Goal: Navigation & Orientation: Find specific page/section

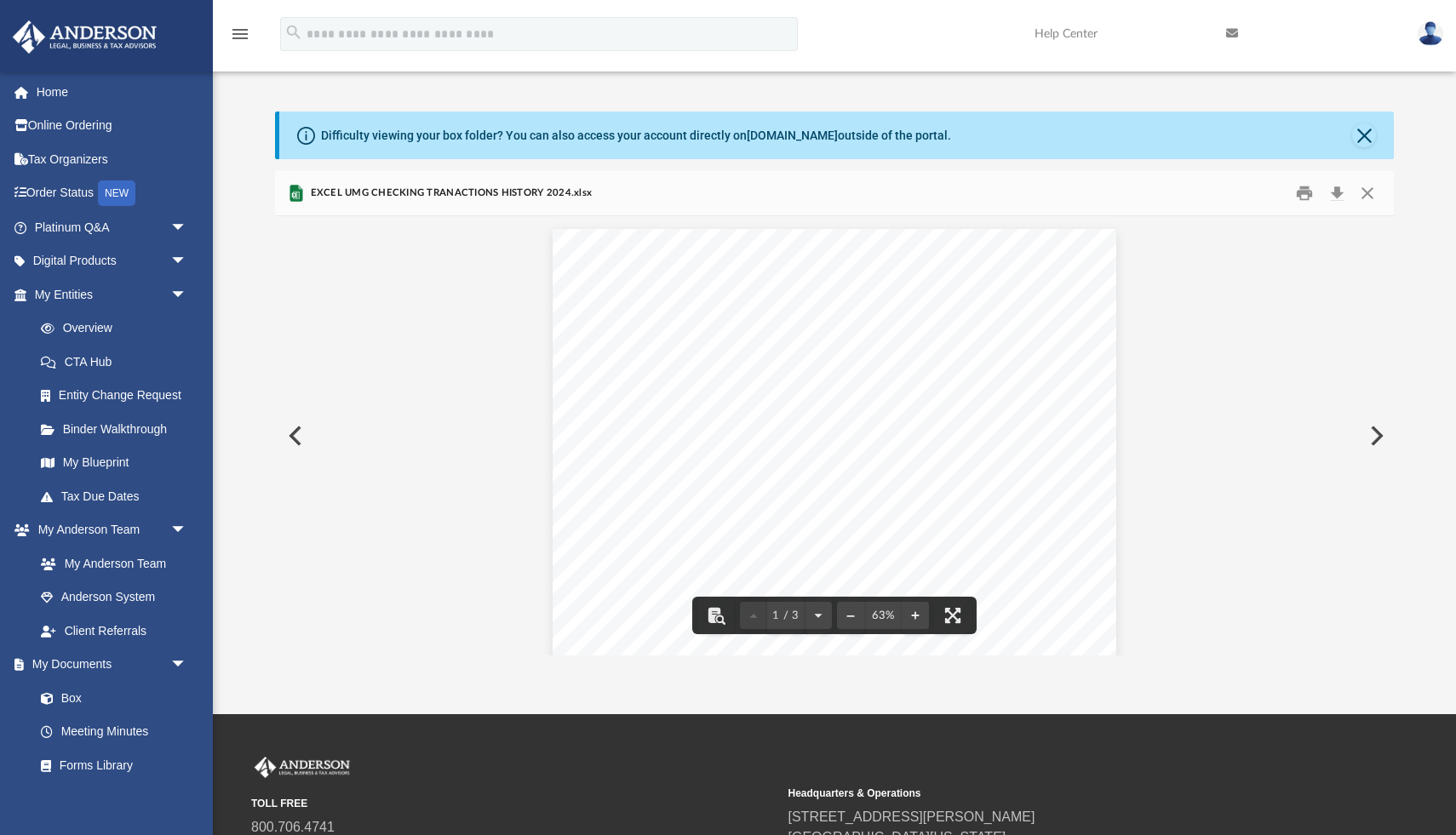
scroll to position [218, 0]
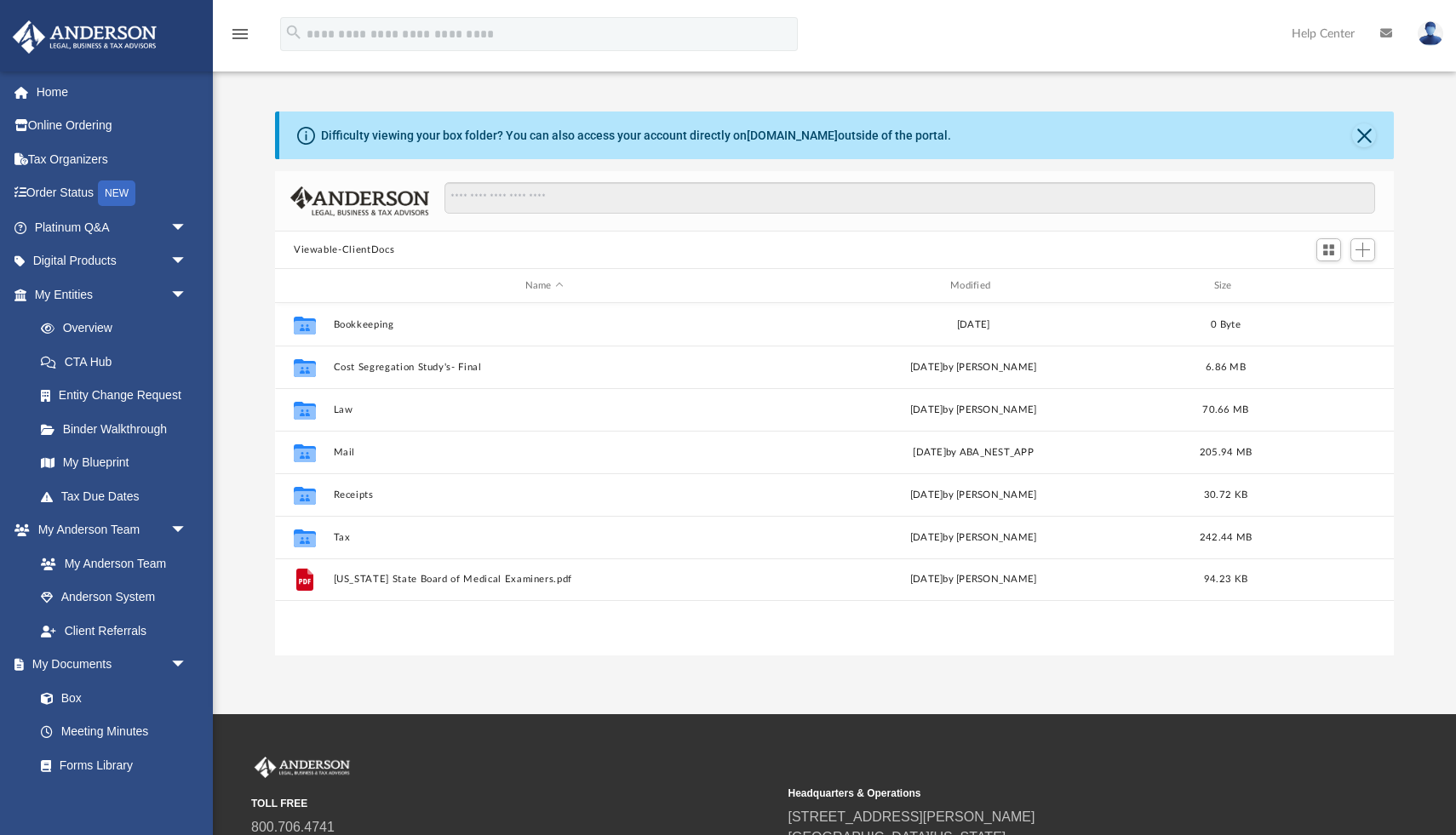
scroll to position [183, 0]
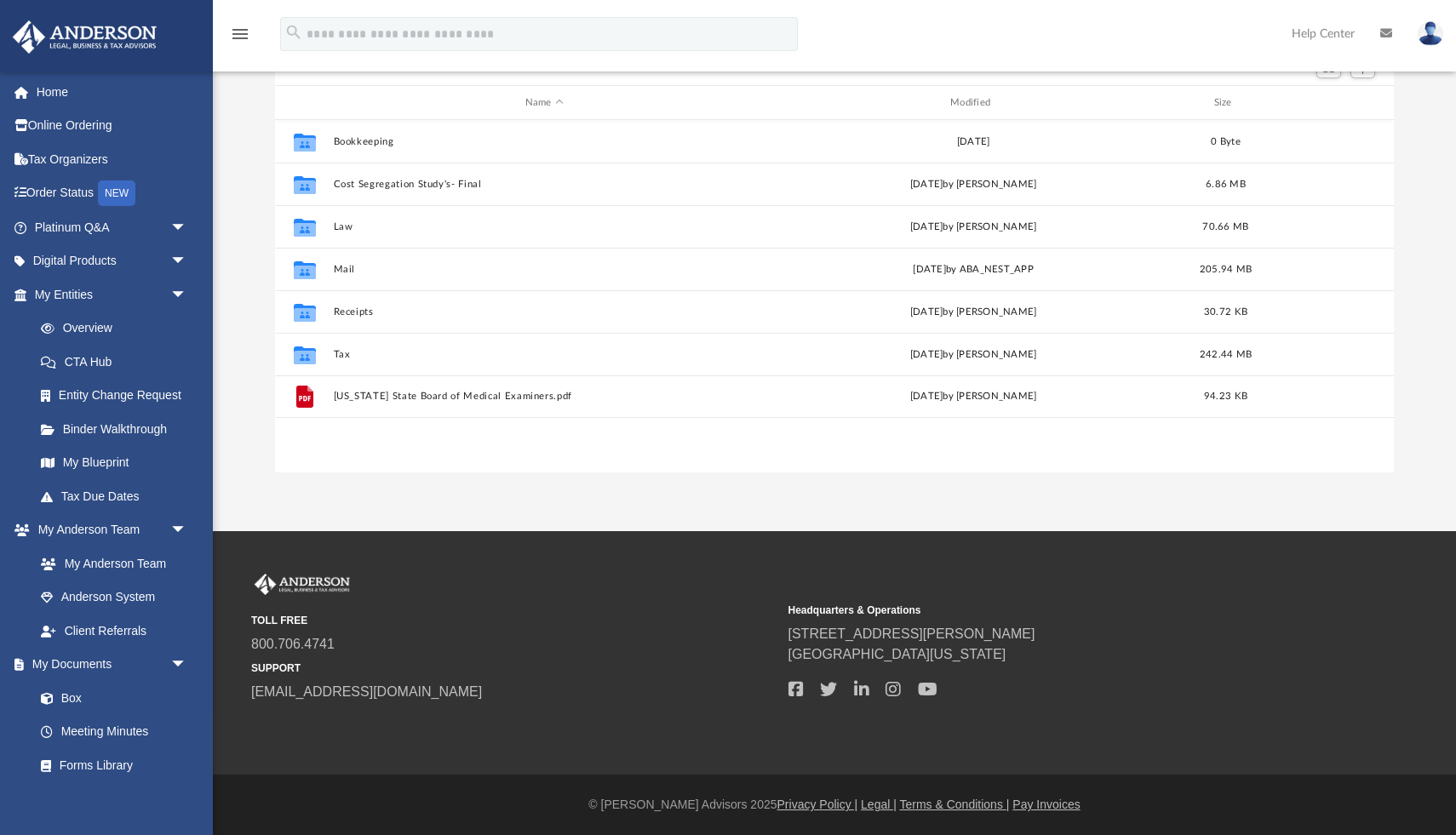
click at [269, 669] on small "SUPPORT" at bounding box center [514, 669] width 525 height 16
drag, startPoint x: 124, startPoint y: 719, endPoint x: 156, endPoint y: 795, distance: 82.5
click at [175, 823] on div "mihir89158@gmail.com Sign Out khyati.gupta@gmail.com Home Online Ordering Tax O…" at bounding box center [106, 488] width 213 height 835
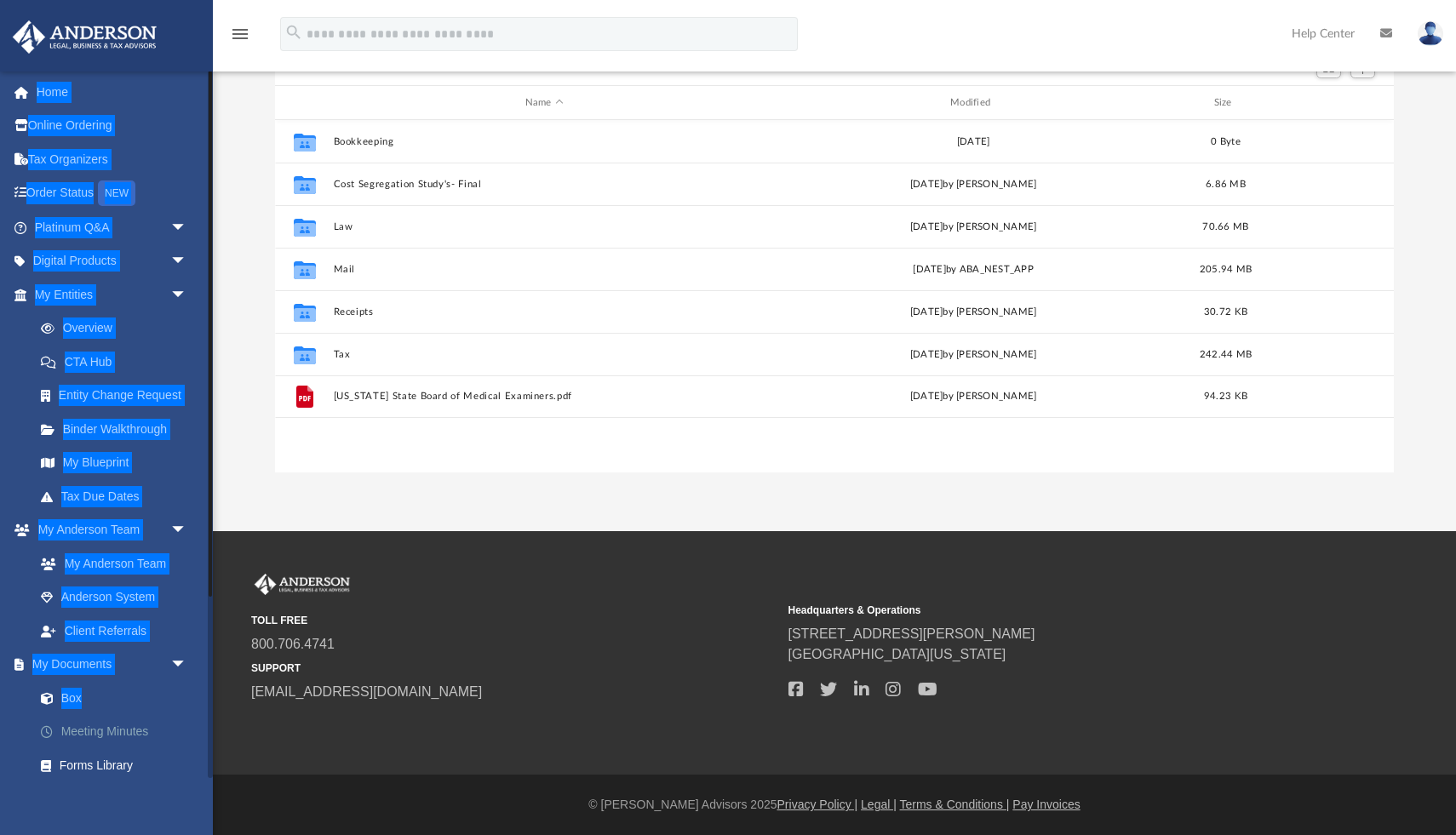
drag, startPoint x: 156, startPoint y: 795, endPoint x: 152, endPoint y: 718, distance: 77.1
click at [152, 718] on div "mihir89158@gmail.com Sign Out khyati.gupta@gmail.com Home Online Ordering Tax O…" at bounding box center [106, 488] width 213 height 835
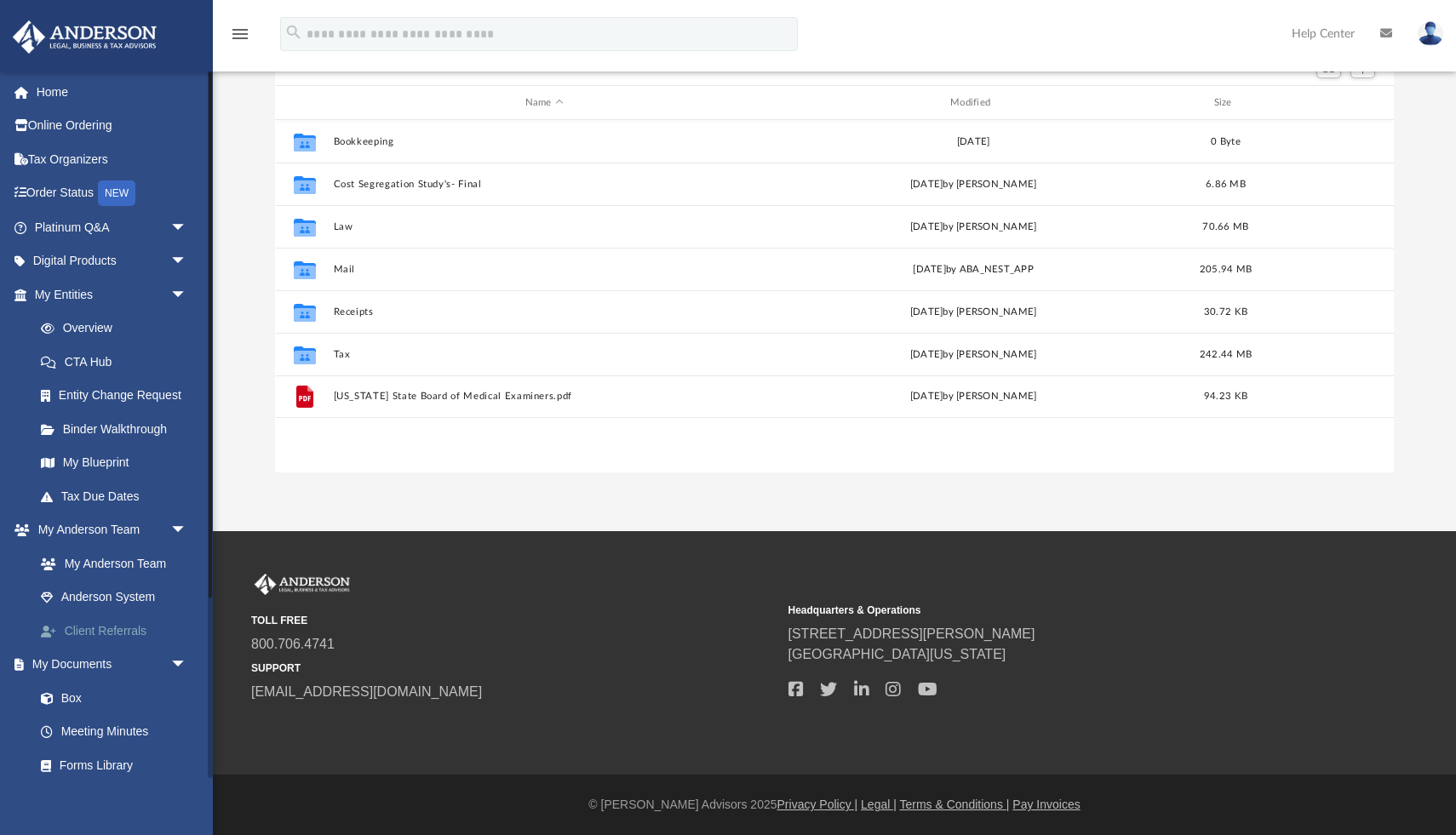
scroll to position [243, 0]
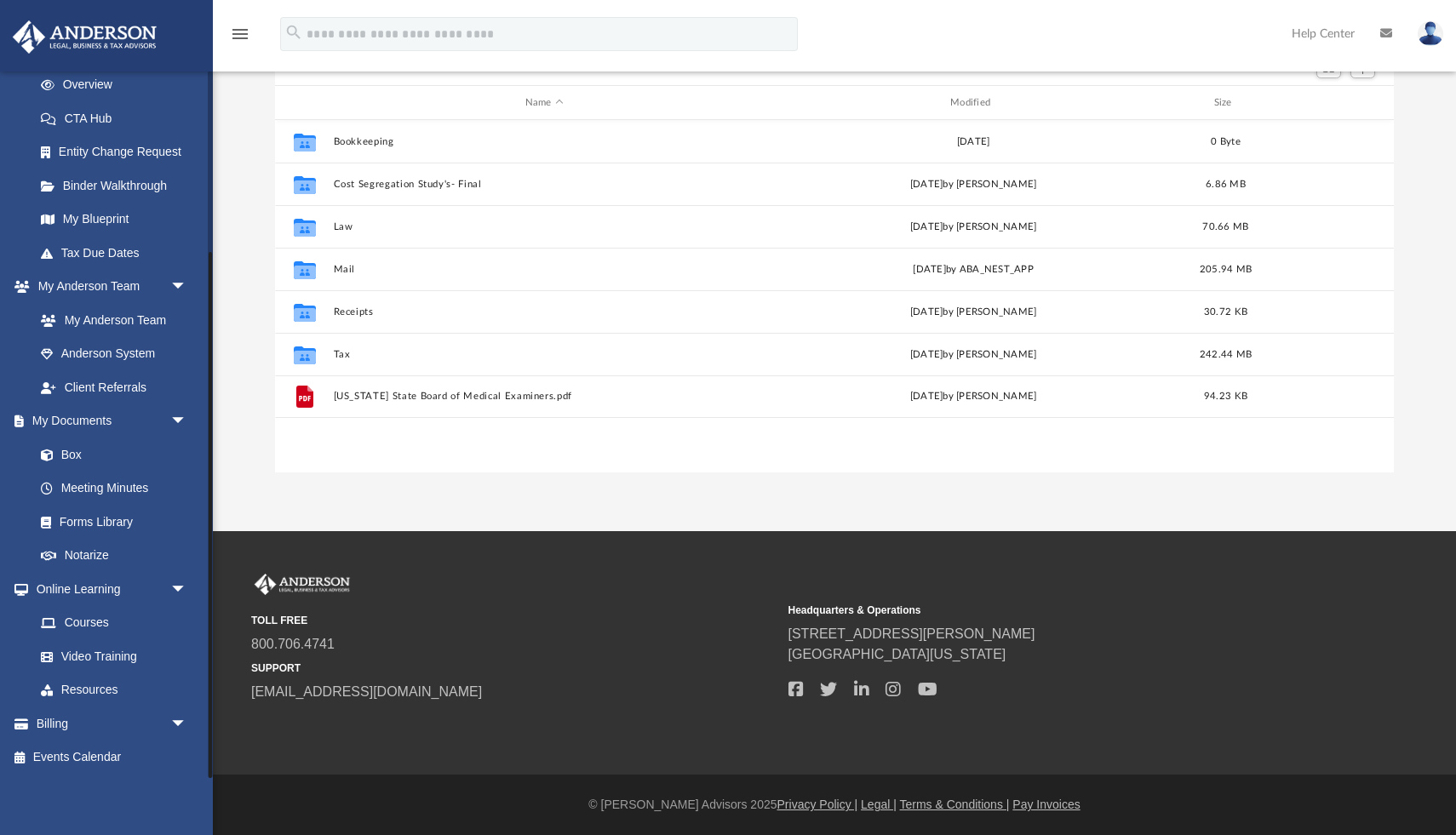
click at [0, 397] on li "My Anderson Team arrow_drop_down My Anderson Team Anderson System Client Referr…" at bounding box center [106, 337] width 213 height 134
drag, startPoint x: 0, startPoint y: 402, endPoint x: 0, endPoint y: 389, distance: 13.0
click at [0, 390] on li "My Anderson Team arrow_drop_down My Anderson Team Anderson System Client Referr…" at bounding box center [106, 337] width 213 height 134
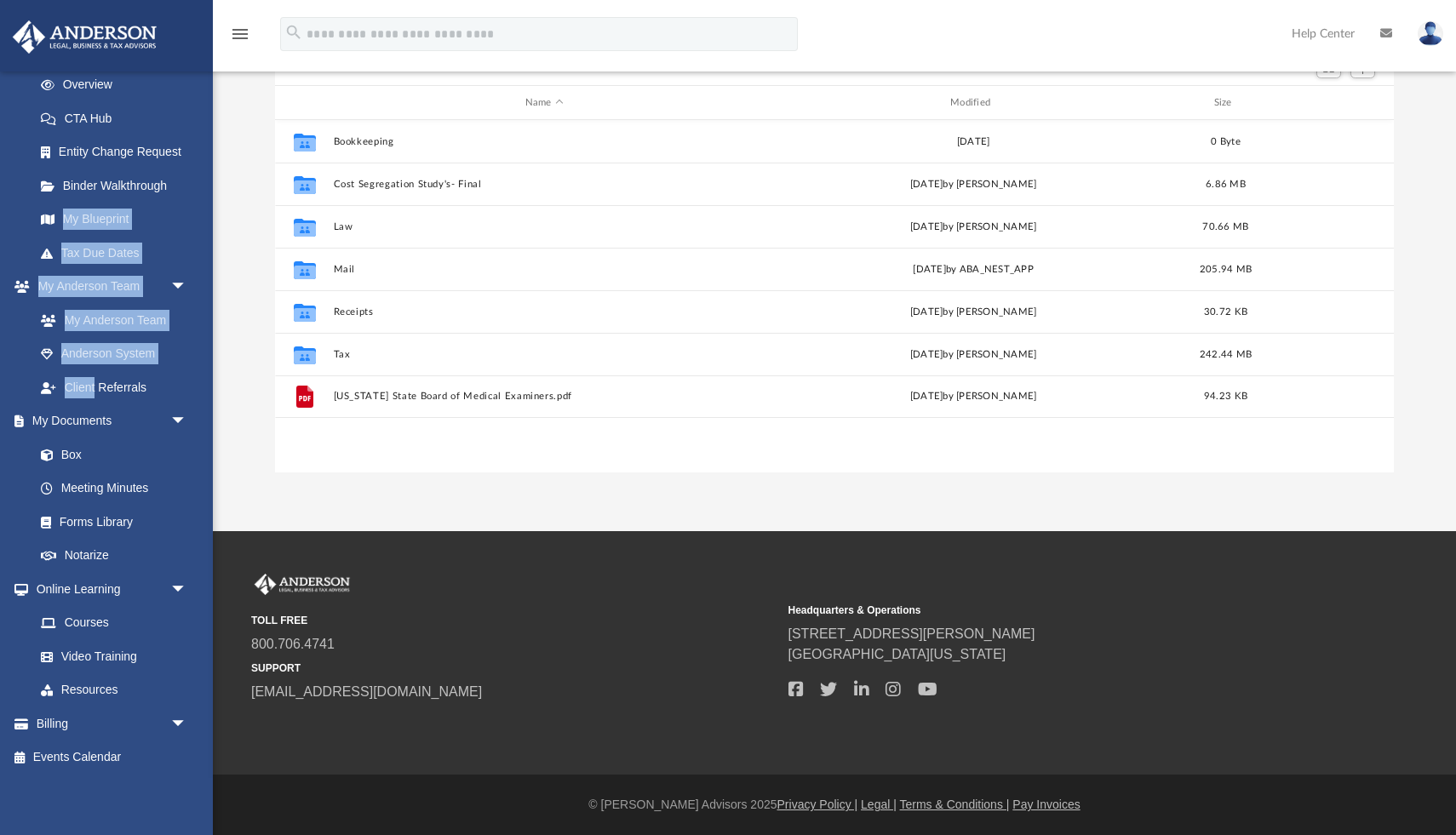
scroll to position [0, 0]
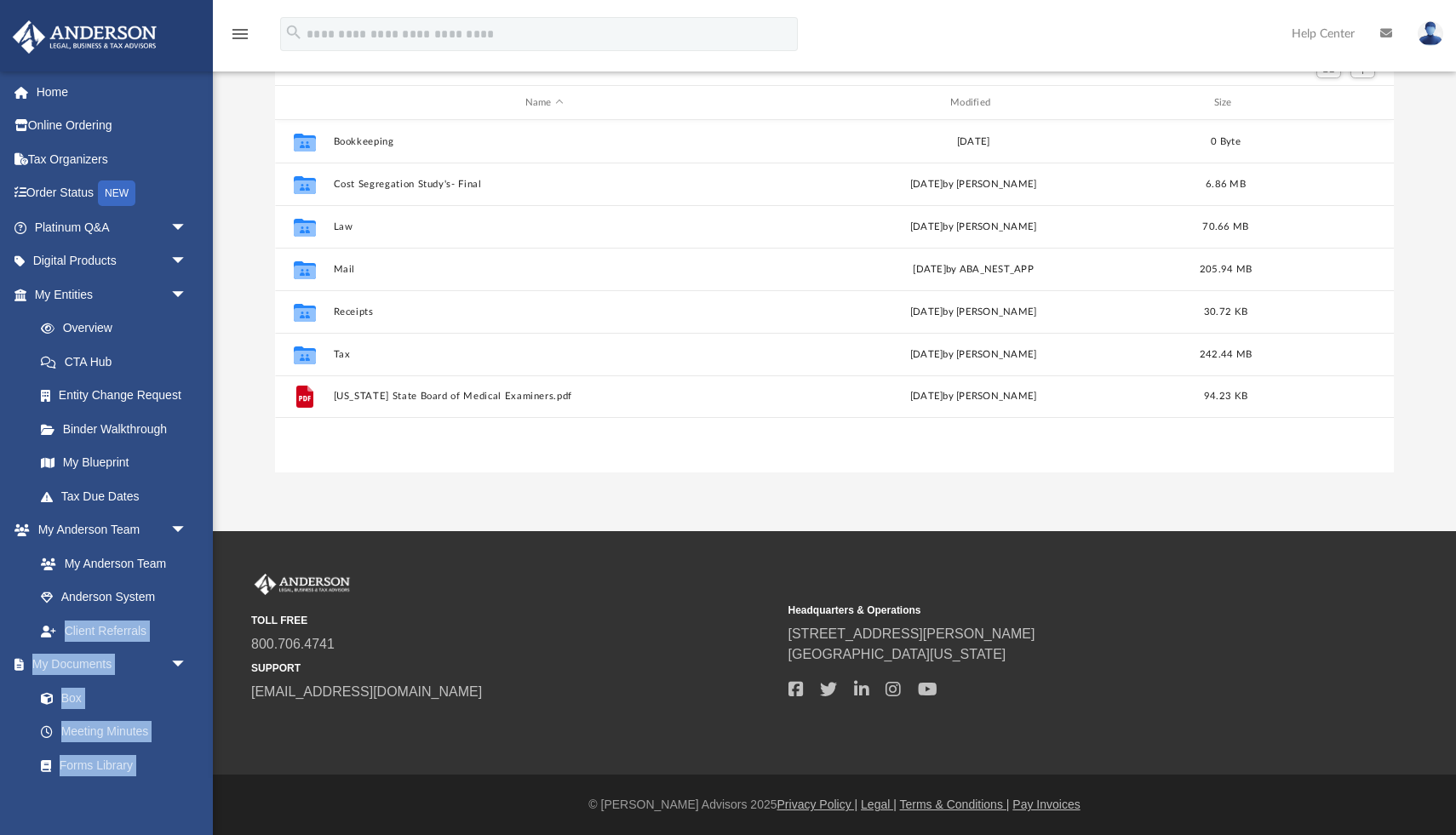
drag, startPoint x: 0, startPoint y: 389, endPoint x: 89, endPoint y: -91, distance: 488.2
click at [89, 0] on html "X Get a chance to win 6 months of Platinum for free just by filling out this su…" at bounding box center [728, 326] width 1456 height 1018
